Goal: Transaction & Acquisition: Purchase product/service

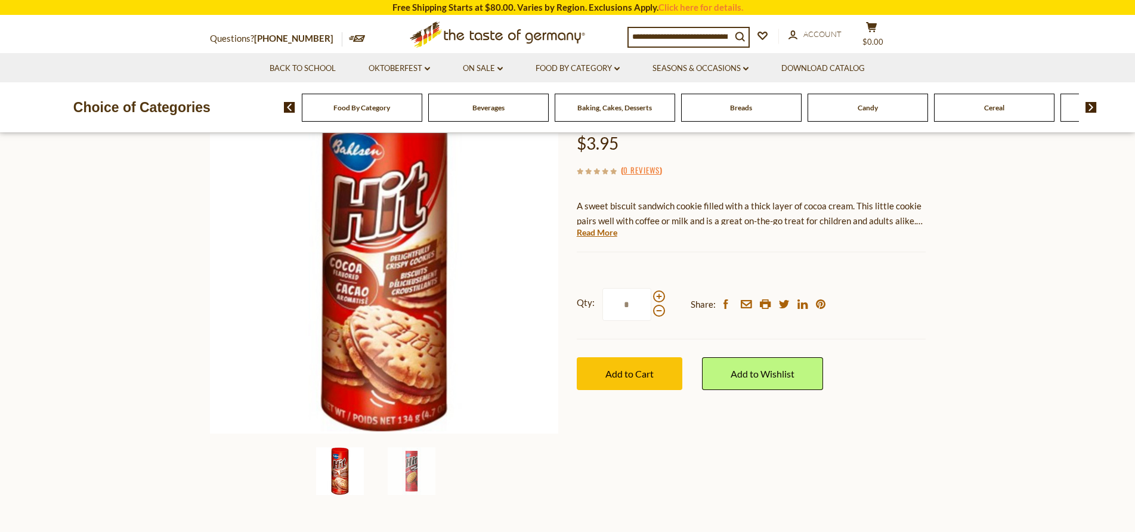
scroll to position [119, 0]
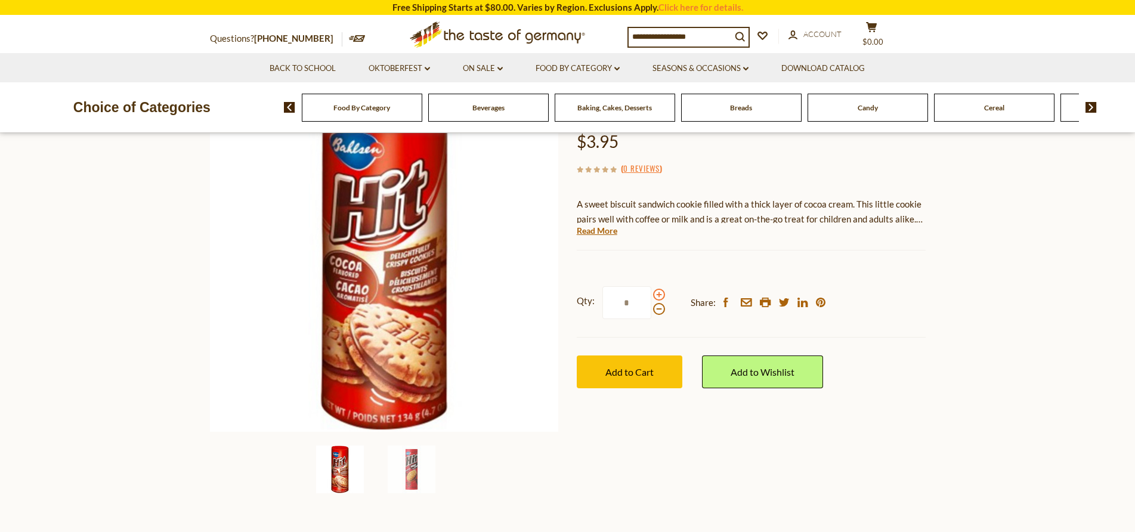
click at [659, 296] on span at bounding box center [659, 295] width 12 height 12
click at [651, 296] on input "*" at bounding box center [626, 302] width 49 height 33
click at [659, 296] on span at bounding box center [659, 295] width 12 height 12
click at [651, 296] on input "*" at bounding box center [626, 302] width 49 height 33
type input "*"
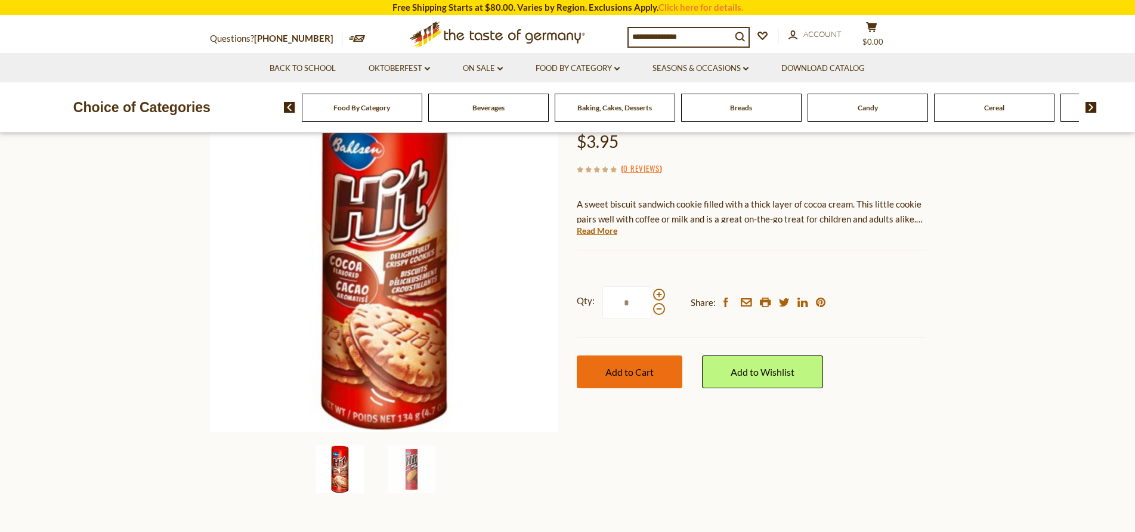
click at [618, 373] on span "Add to Cart" at bounding box center [629, 371] width 48 height 11
click at [876, 26] on icon at bounding box center [871, 27] width 11 height 10
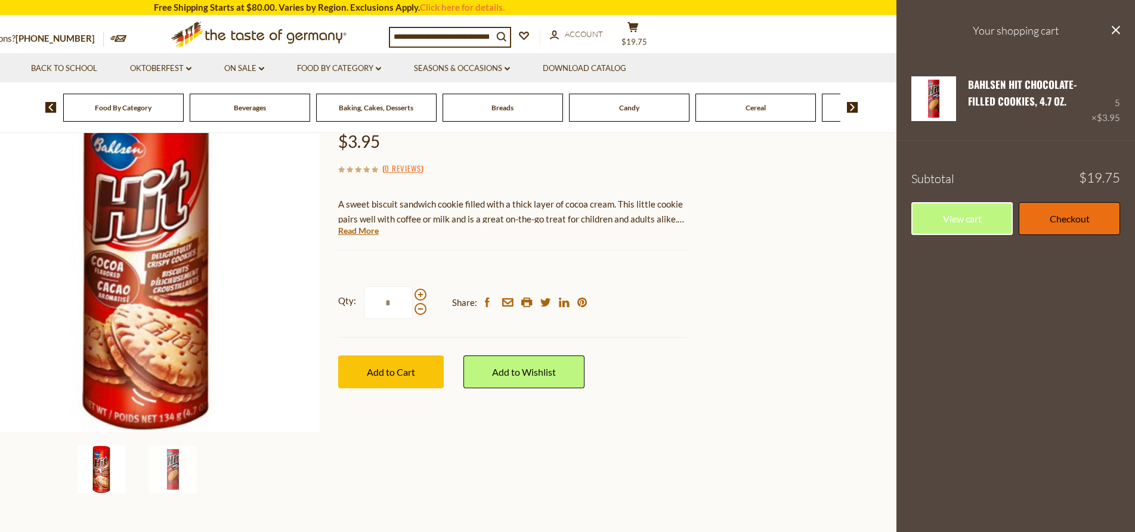
click at [1050, 215] on link "Checkout" at bounding box center [1068, 218] width 101 height 33
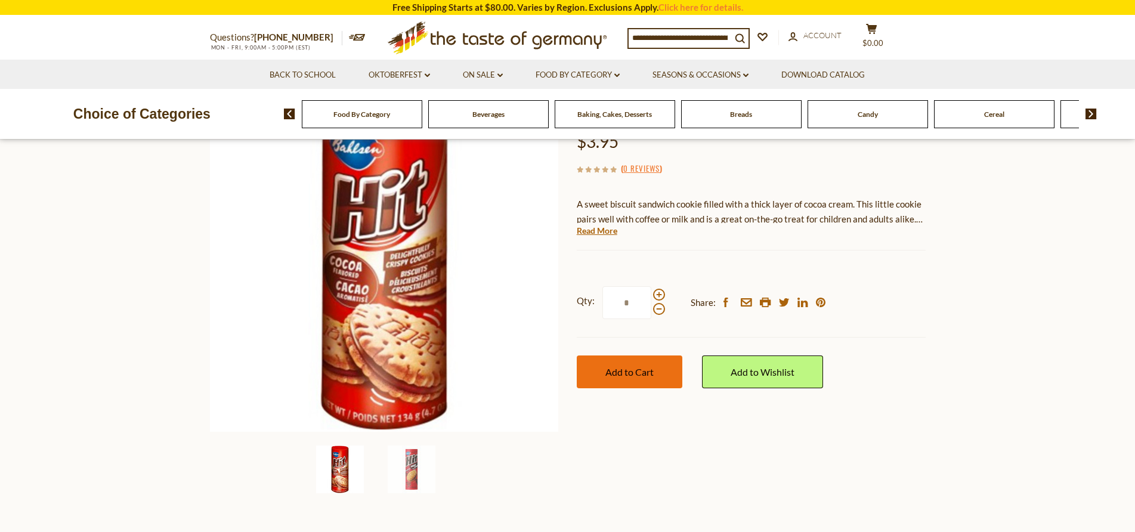
click at [596, 374] on button "Add to Cart" at bounding box center [630, 371] width 106 height 33
click at [876, 29] on icon at bounding box center [871, 29] width 11 height 10
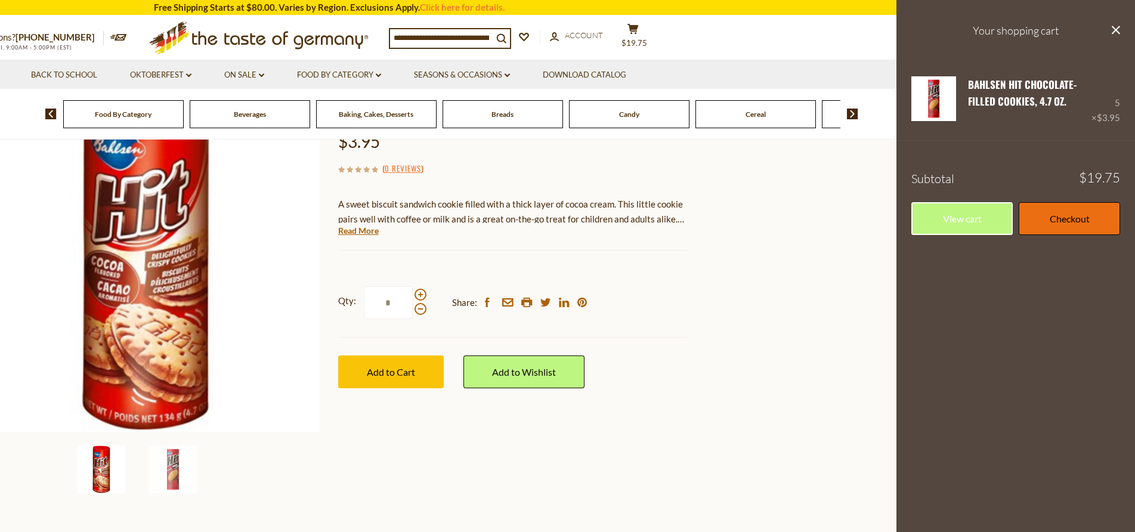
click at [1033, 218] on link "Checkout" at bounding box center [1068, 218] width 101 height 33
